Goal: Task Accomplishment & Management: Manage account settings

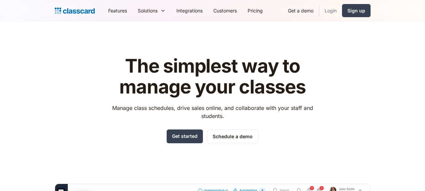
click at [342, 7] on link "Login" at bounding box center [330, 10] width 23 height 15
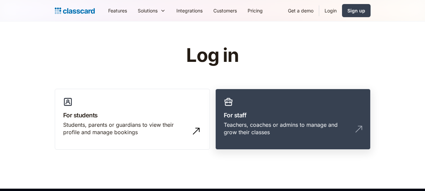
click at [282, 106] on link "For staff Teachers, coaches or admins to manage and grow their classes" at bounding box center [293, 119] width 155 height 61
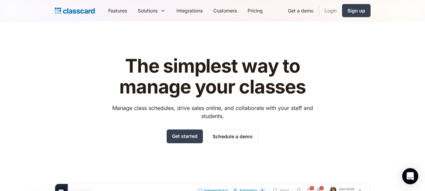
click at [342, 13] on link "Login" at bounding box center [330, 10] width 23 height 15
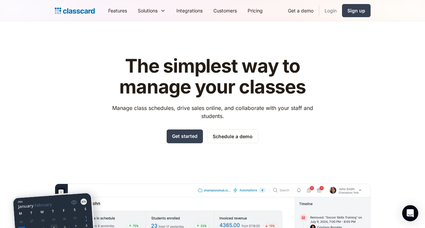
click at [342, 7] on link "Login" at bounding box center [330, 10] width 23 height 15
